Goal: Task Accomplishment & Management: Use online tool/utility

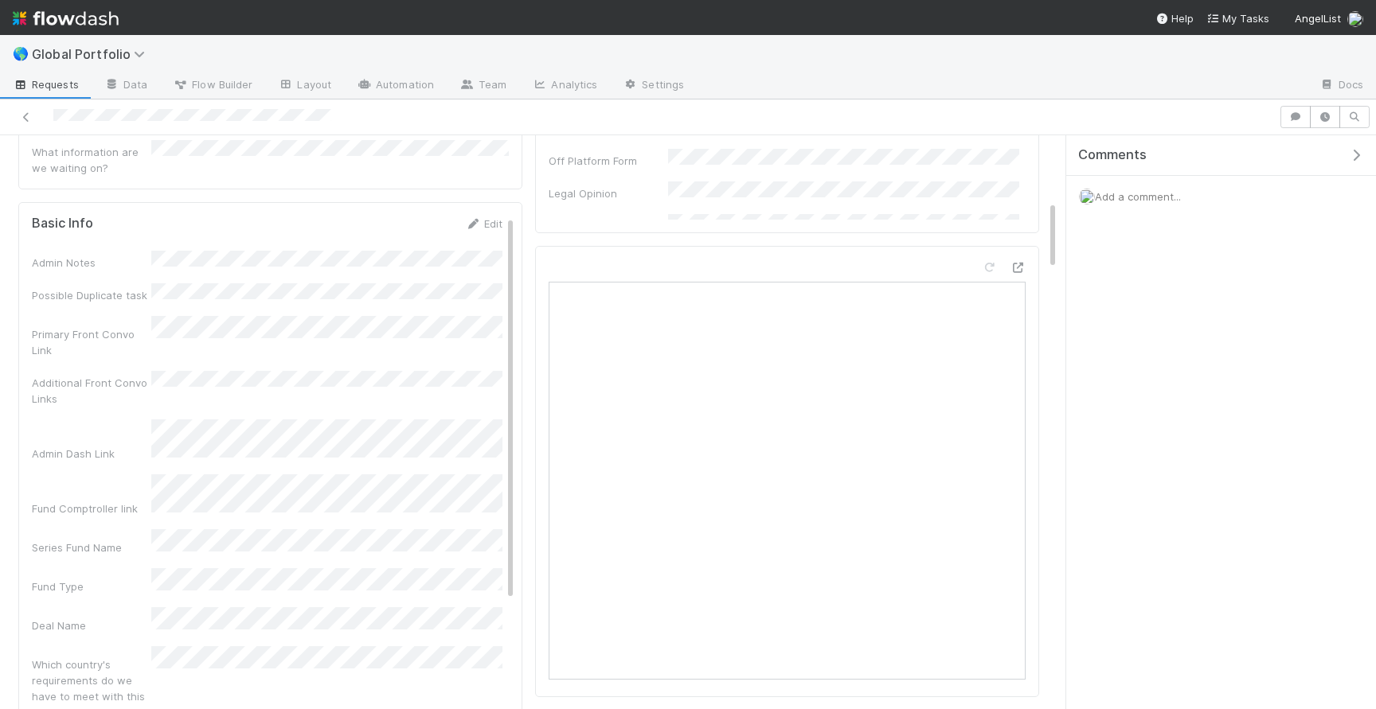
scroll to position [37, 0]
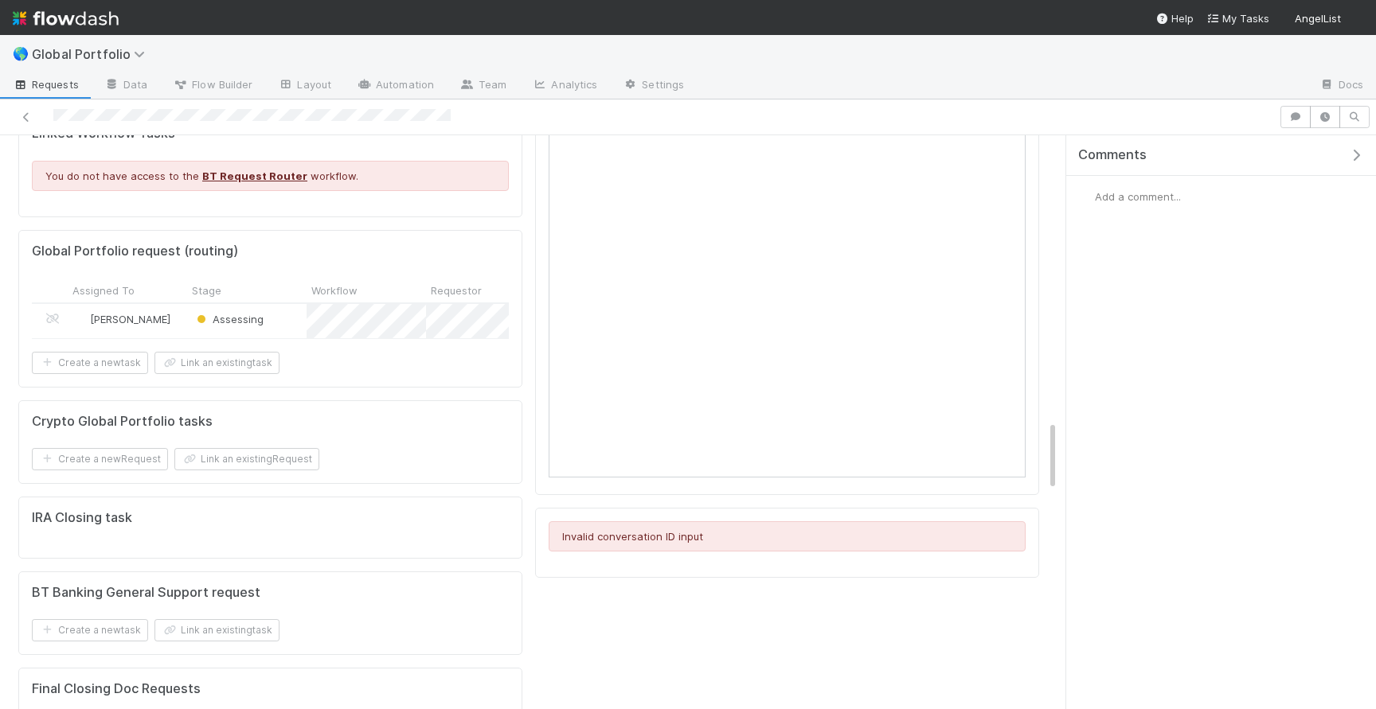
scroll to position [2222, 0]
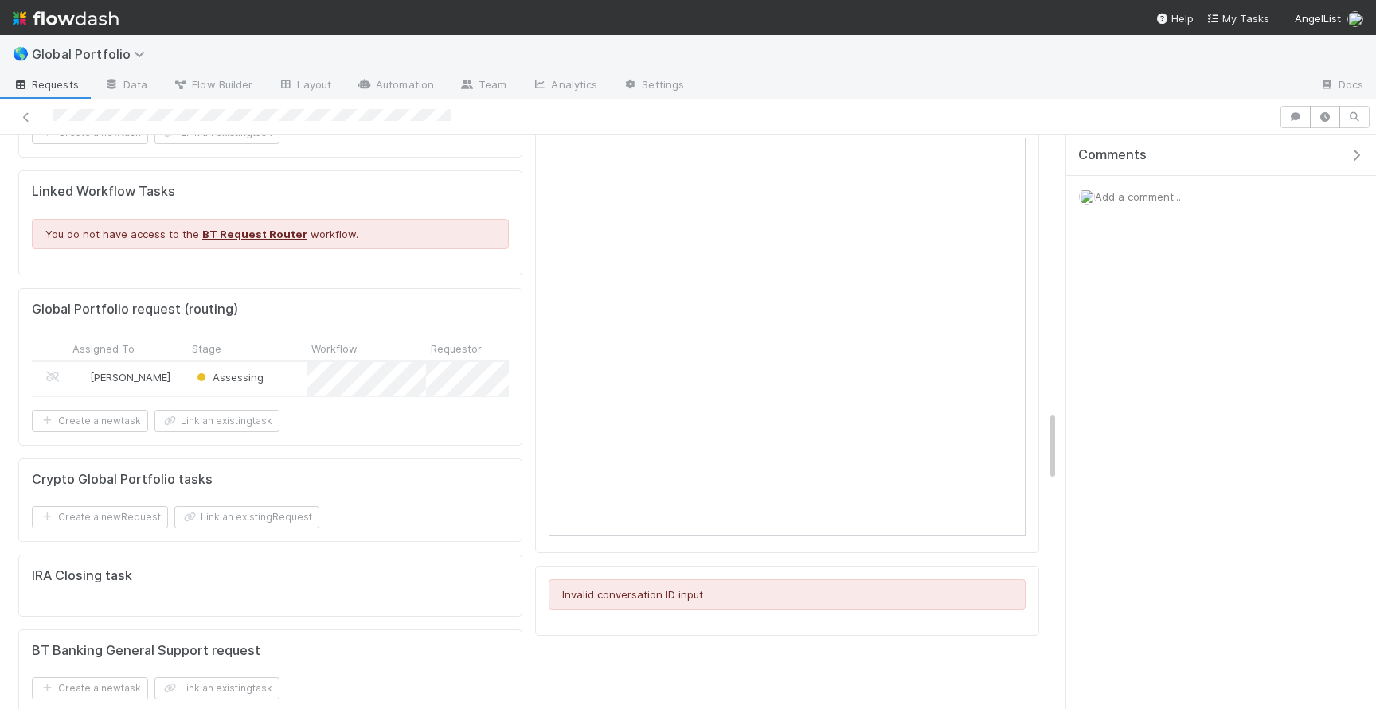
click at [165, 362] on div "Gabe Wieder" at bounding box center [127, 379] width 119 height 34
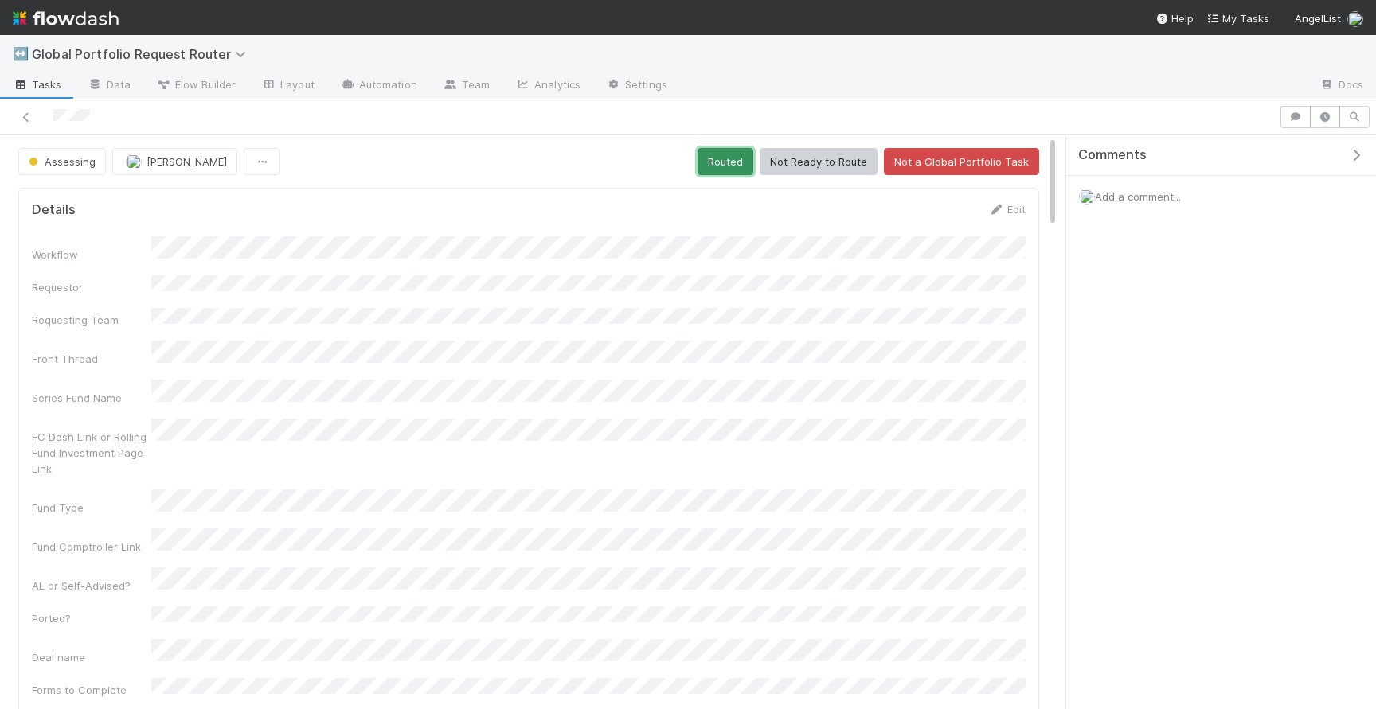
click at [742, 157] on button "Routed" at bounding box center [725, 161] width 56 height 27
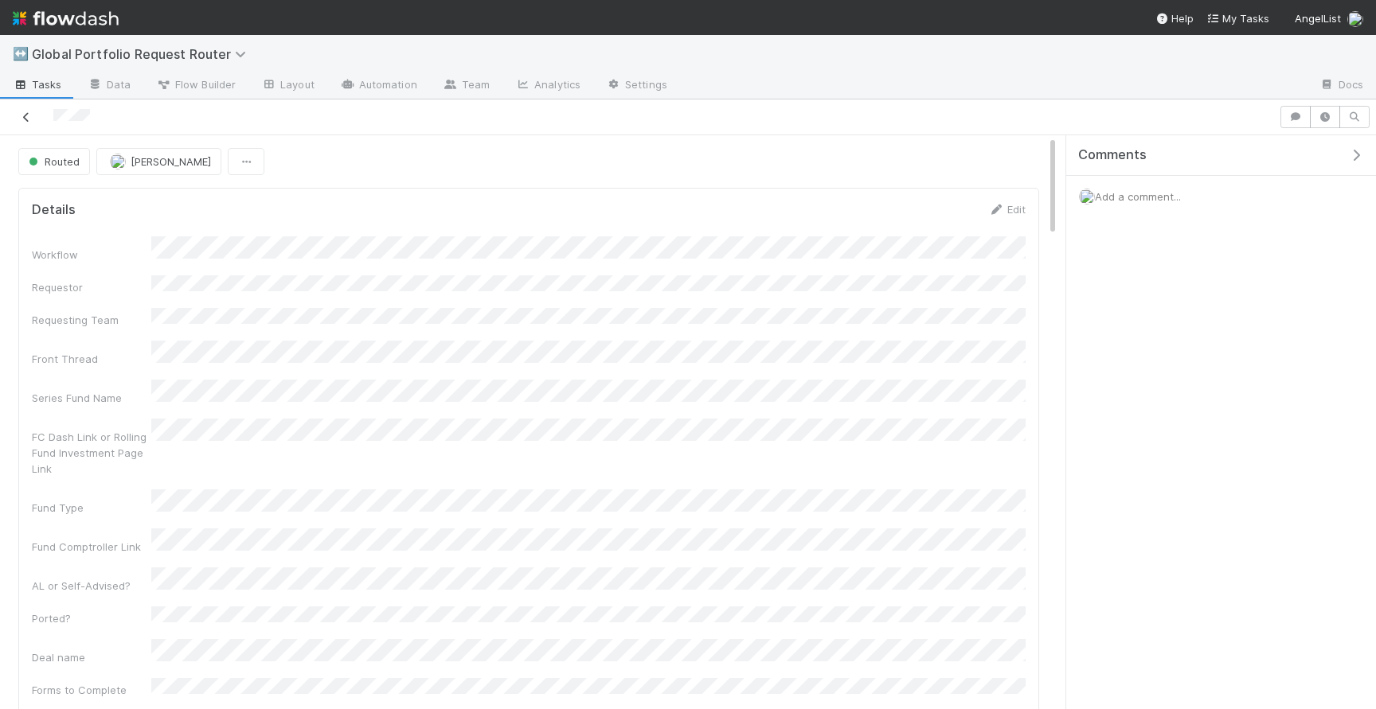
click at [25, 116] on icon at bounding box center [26, 117] width 16 height 10
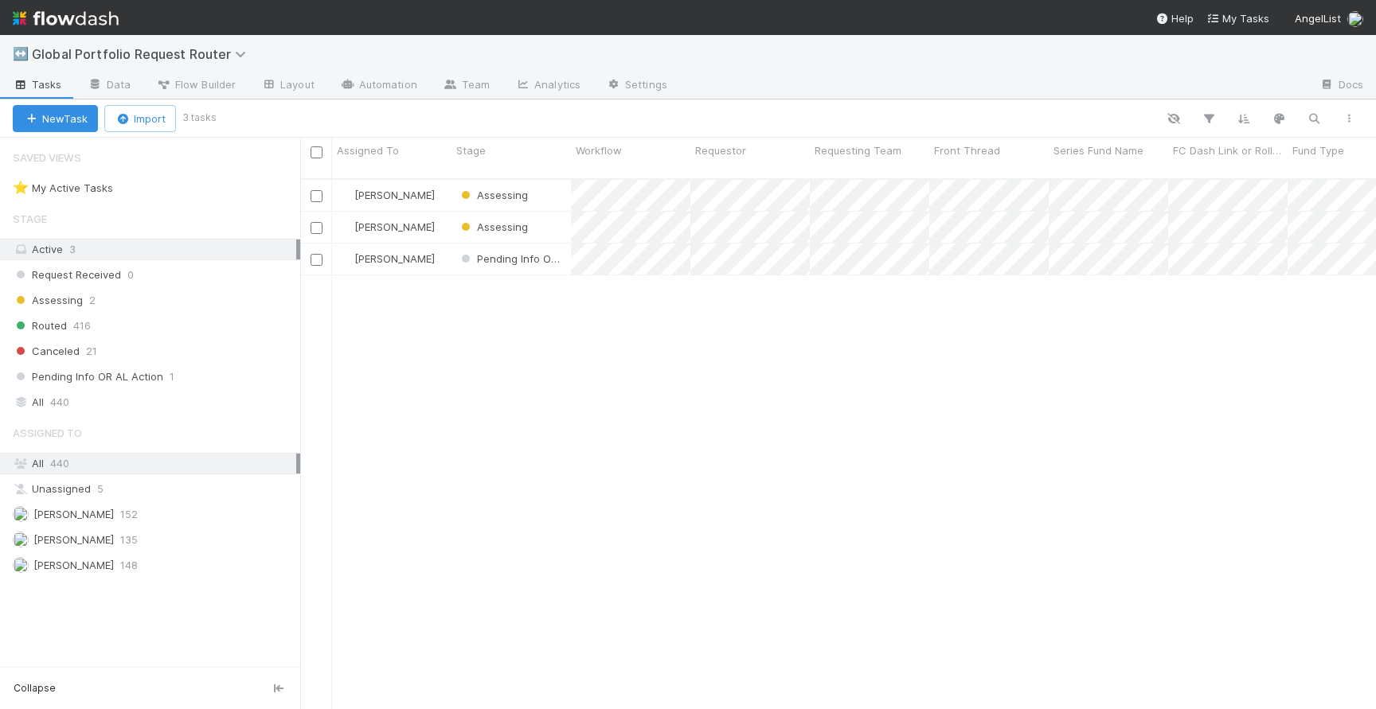
scroll to position [543, 1076]
click at [443, 183] on div "[PERSON_NAME]" at bounding box center [391, 195] width 119 height 31
click at [443, 180] on div "Gabe Wieder" at bounding box center [391, 195] width 119 height 31
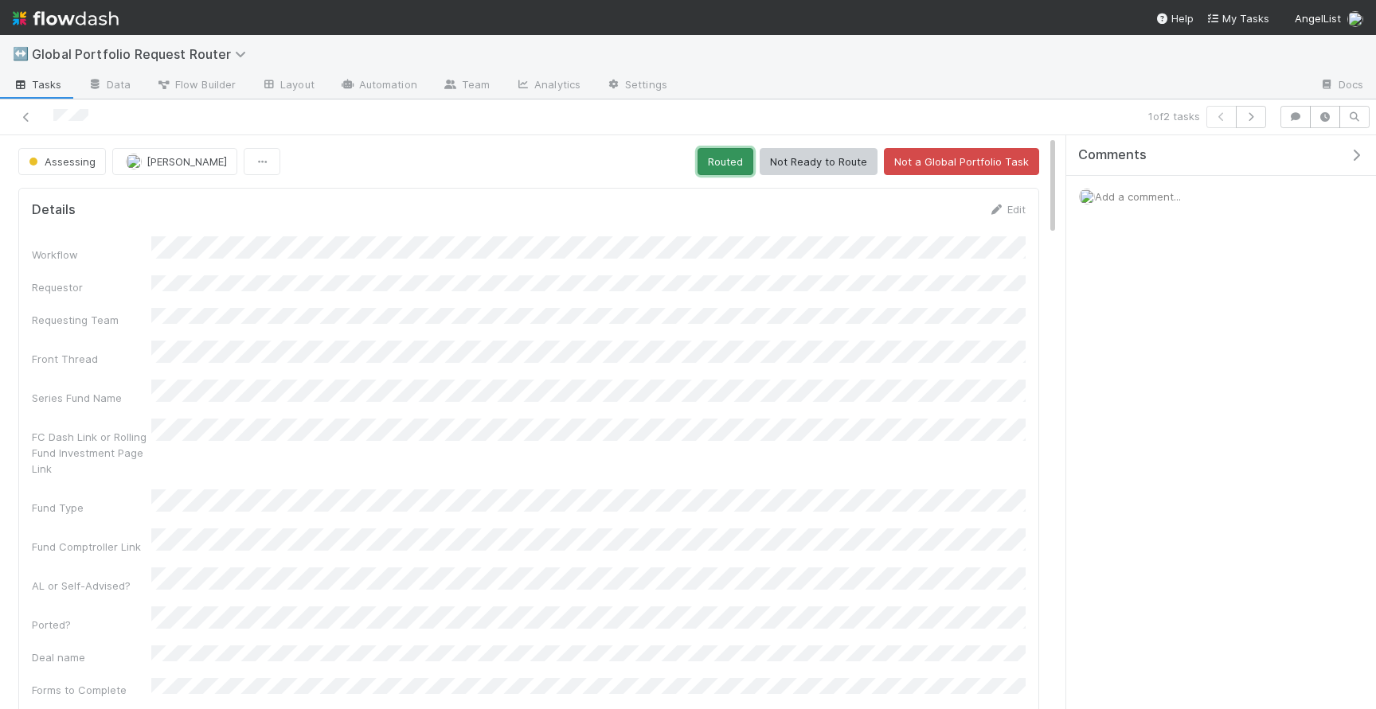
click at [747, 156] on button "Routed" at bounding box center [725, 161] width 56 height 27
click at [720, 166] on button "Routed" at bounding box center [725, 161] width 56 height 27
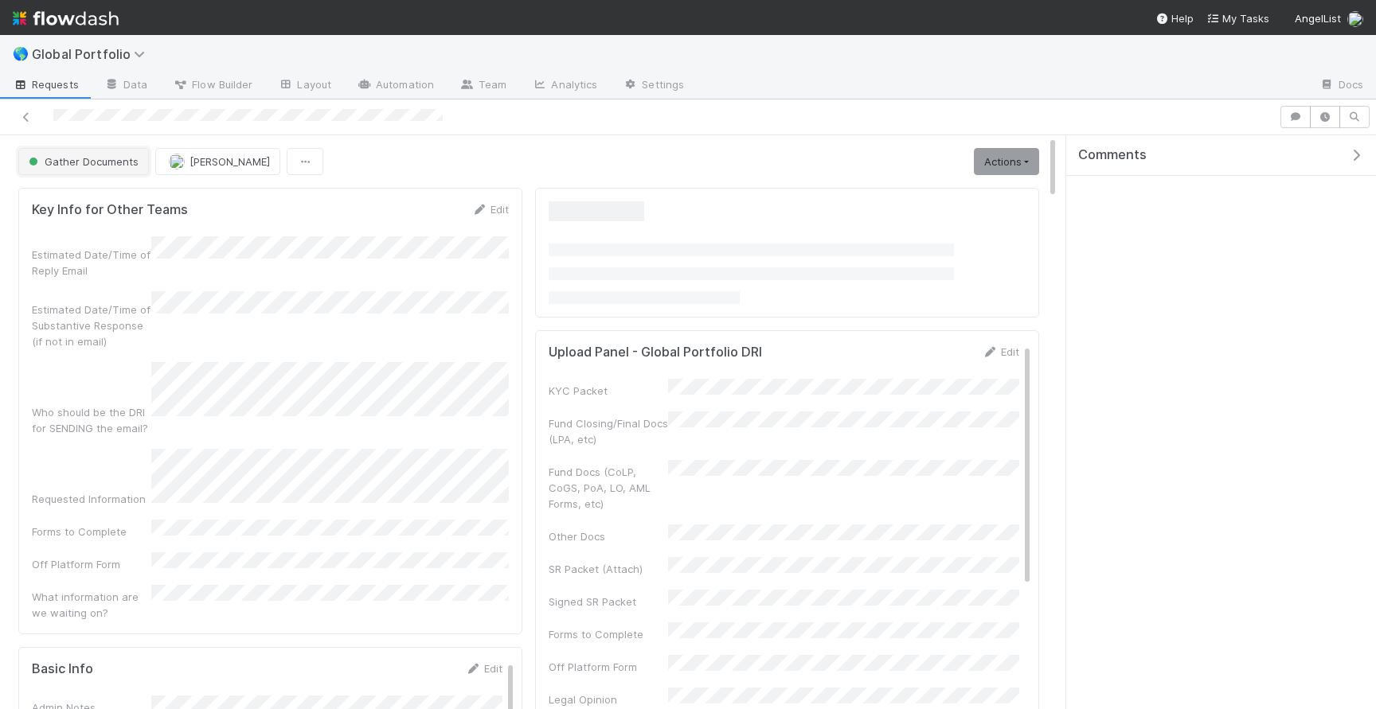
click at [86, 164] on span "Gather Documents" at bounding box center [81, 161] width 113 height 13
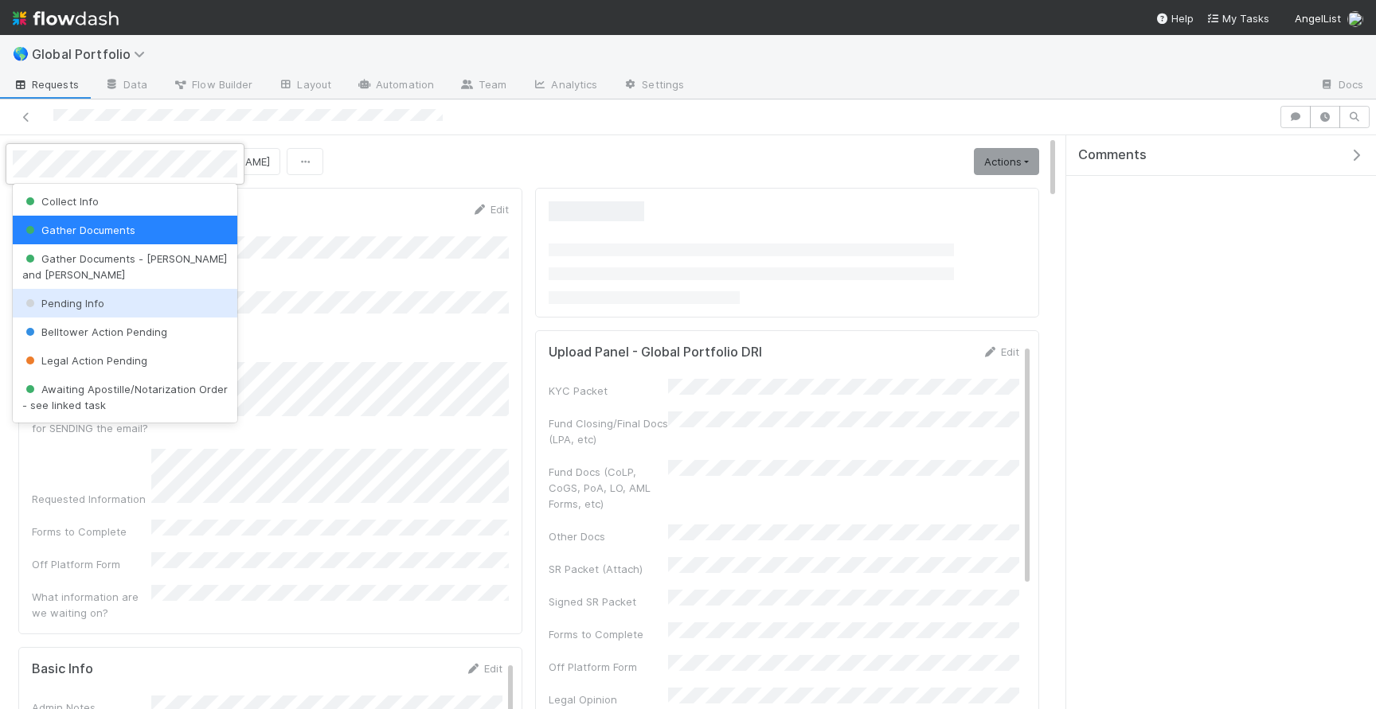
click at [74, 297] on span "Pending Info" at bounding box center [63, 303] width 82 height 13
